Goal: Task Accomplishment & Management: Use online tool/utility

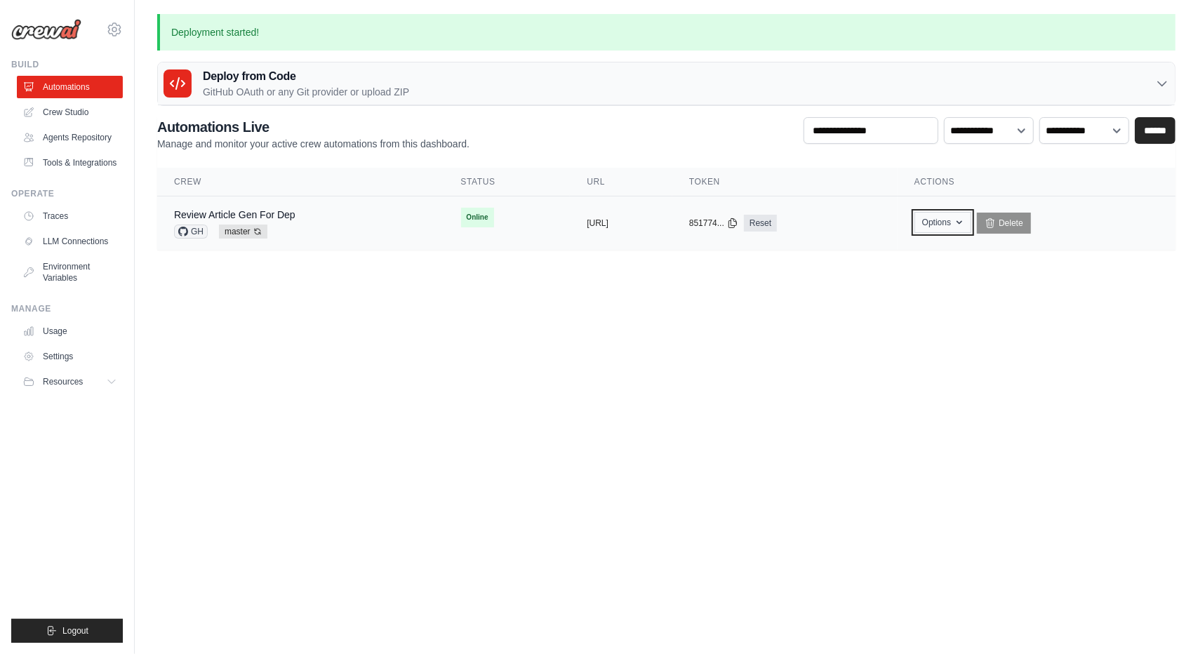
click at [971, 229] on button "Options" at bounding box center [942, 222] width 57 height 21
click at [721, 269] on main "Deployment started! Deploy from Code GitHub OAuth or any Git provider or upload…" at bounding box center [666, 140] width 1063 height 281
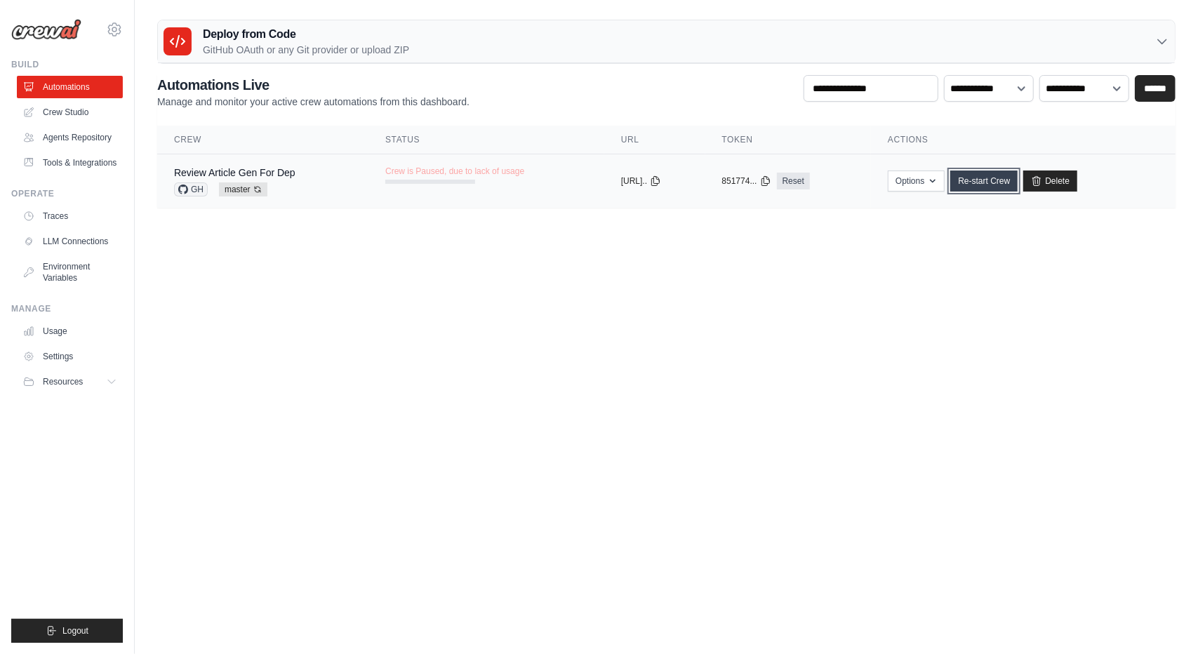
click at [980, 185] on link "Re-start Crew" at bounding box center [983, 181] width 67 height 21
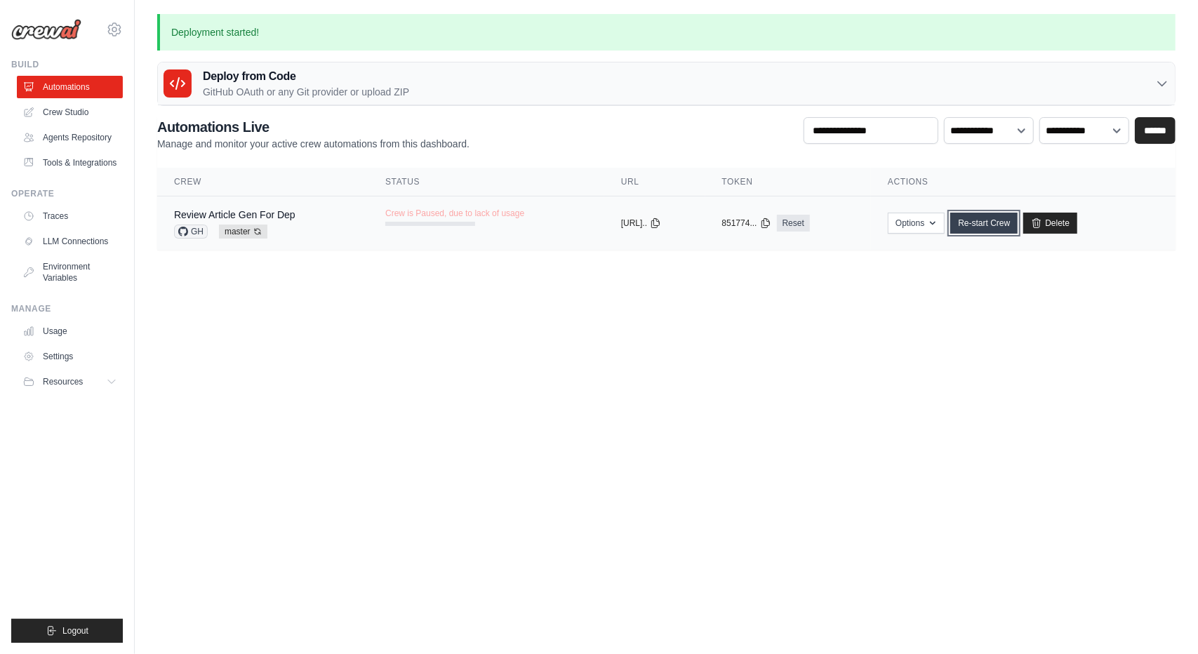
click at [1001, 222] on link "Re-start Crew" at bounding box center [983, 223] width 67 height 21
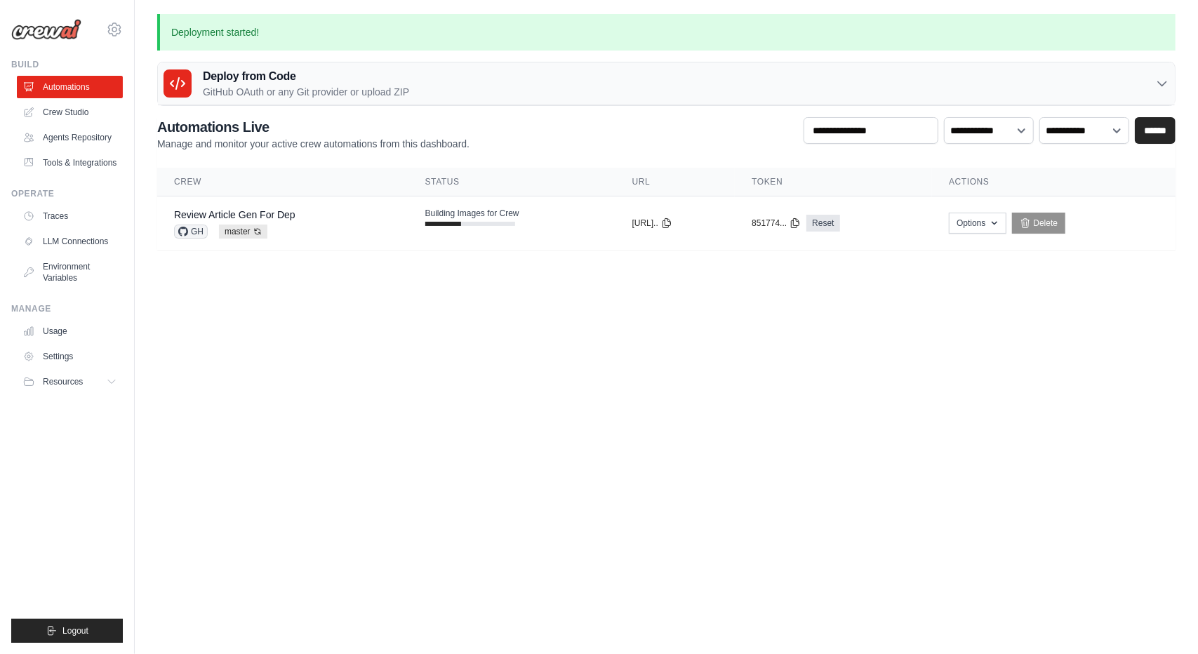
click at [401, 456] on body "ziayounasch04@gmail.com Settings Build Automations" at bounding box center [599, 327] width 1198 height 654
